Goal: Task Accomplishment & Management: Manage account settings

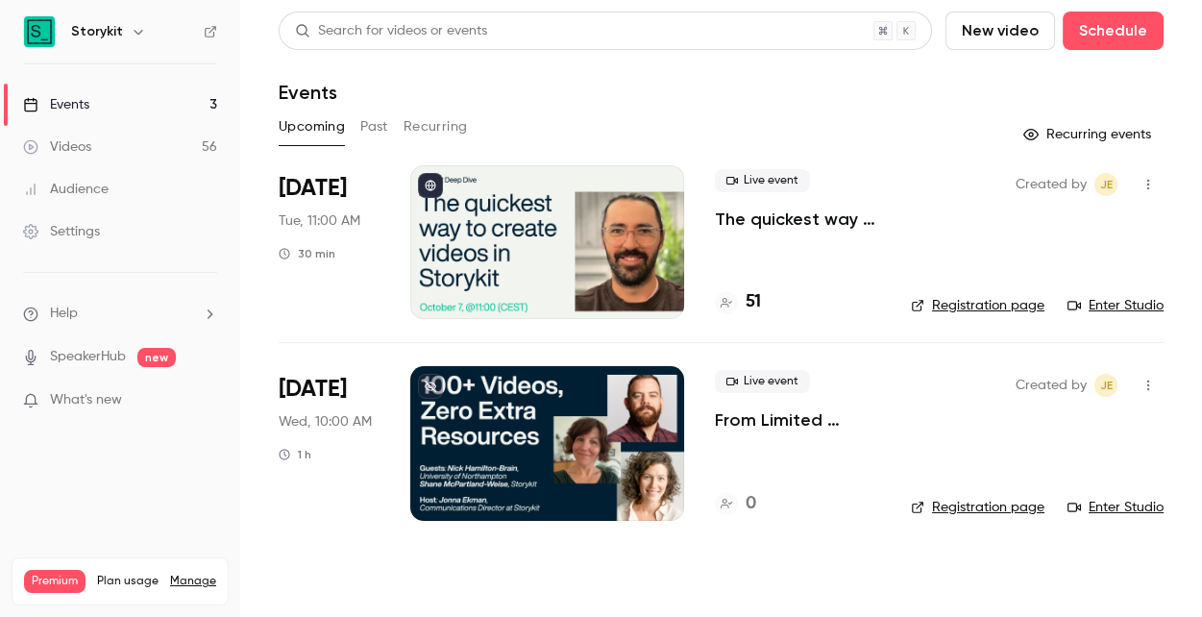
click at [640, 246] on div at bounding box center [547, 242] width 274 height 154
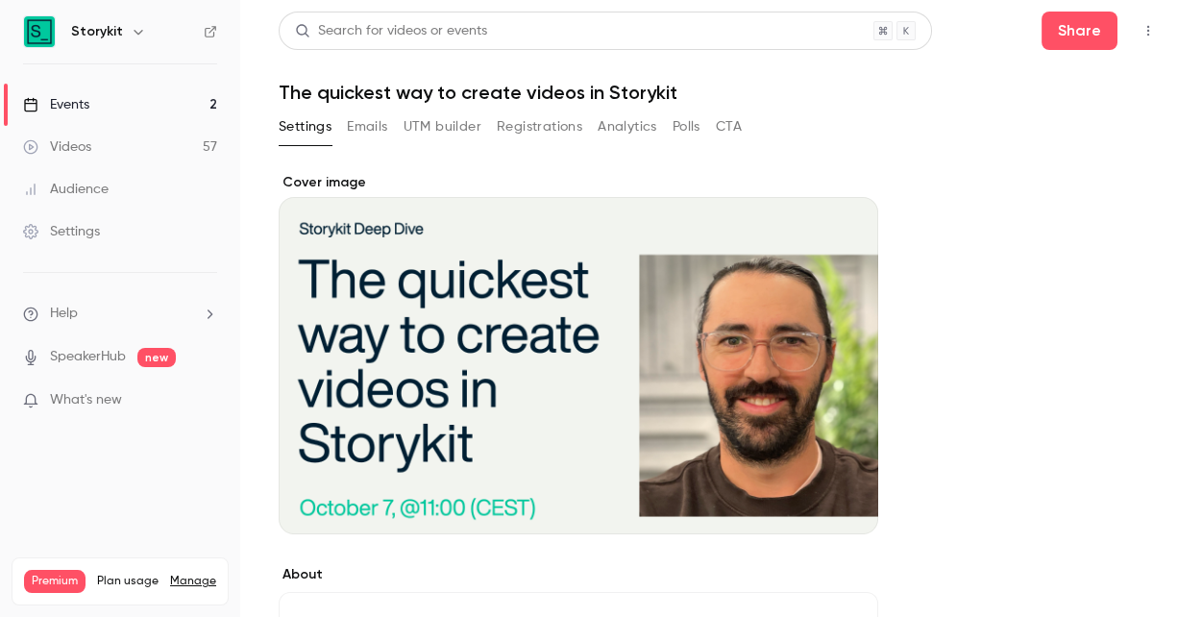
click at [450, 123] on button "UTM builder" at bounding box center [442, 126] width 78 height 31
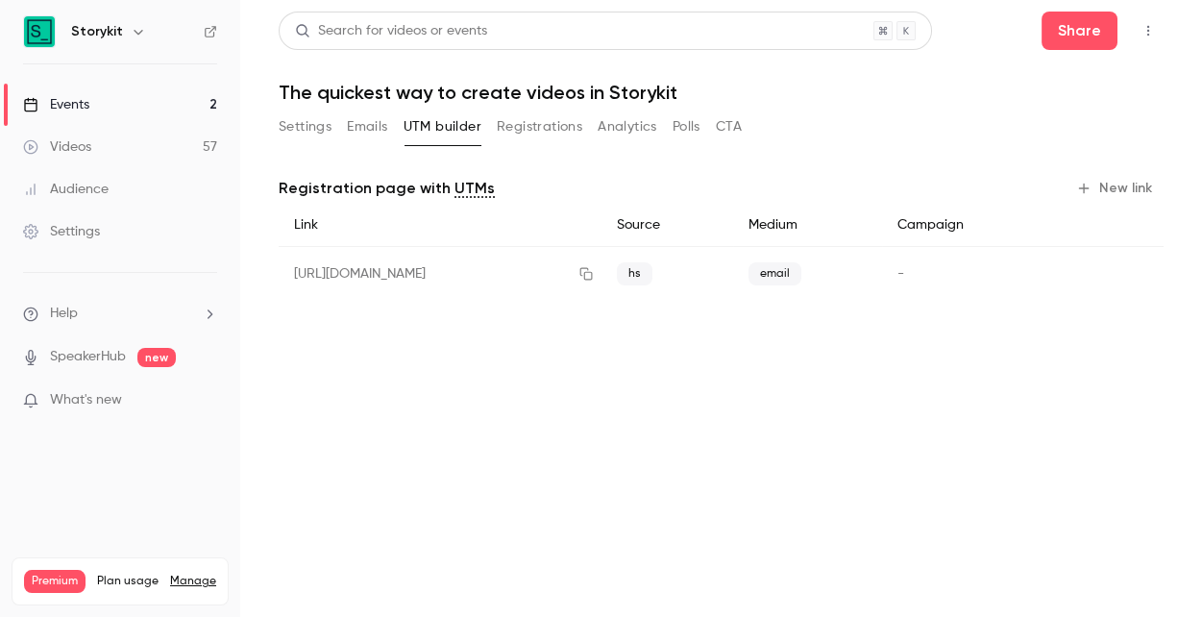
click at [355, 127] on button "Emails" at bounding box center [367, 126] width 40 height 31
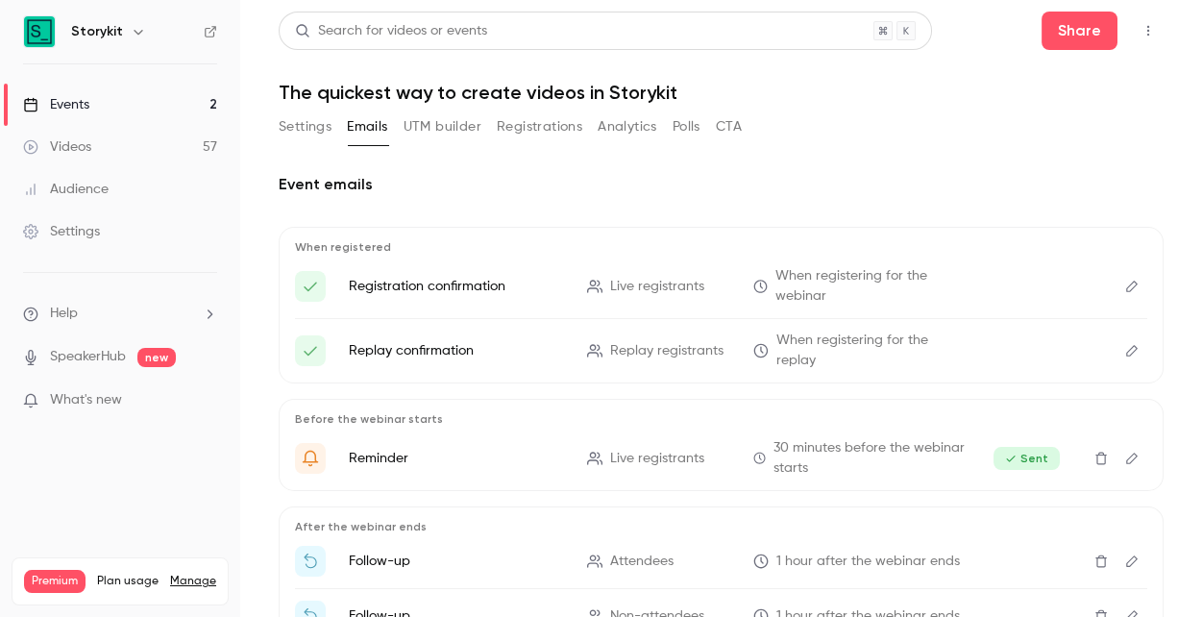
scroll to position [127, 0]
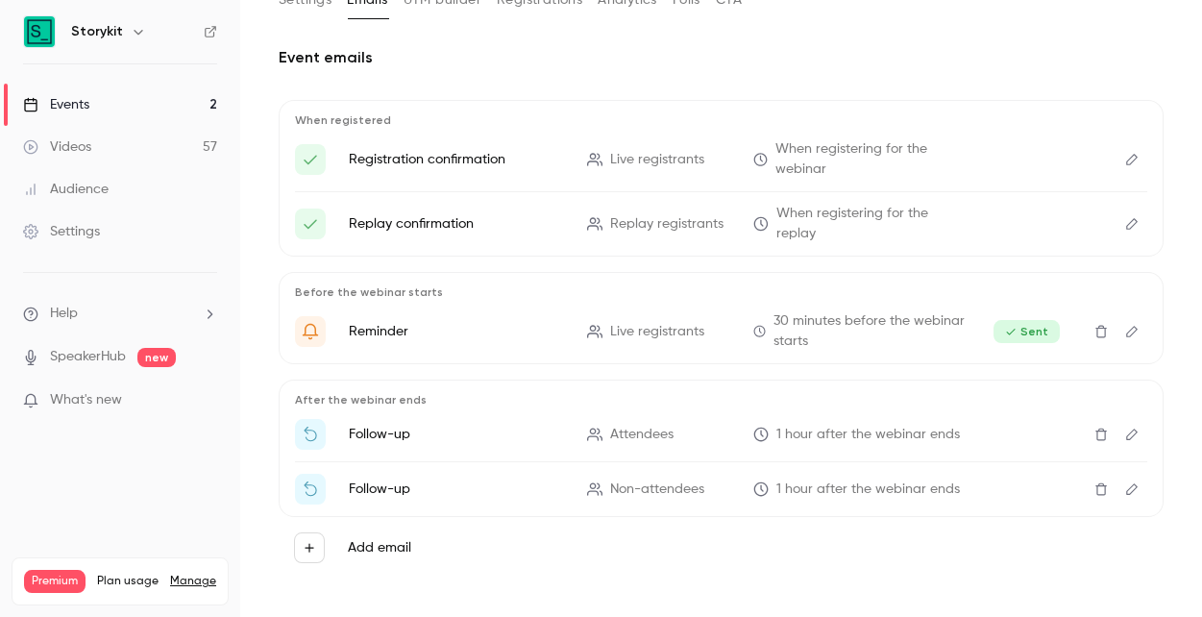
click at [1135, 428] on icon "Edit" at bounding box center [1132, 434] width 12 height 12
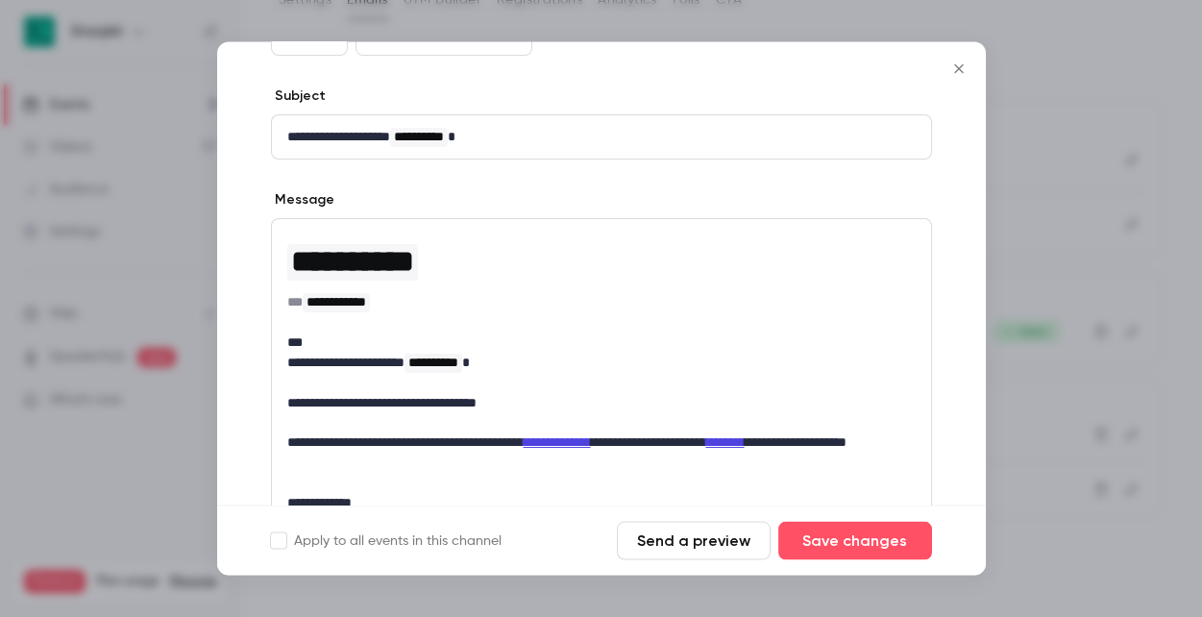
scroll to position [65, 0]
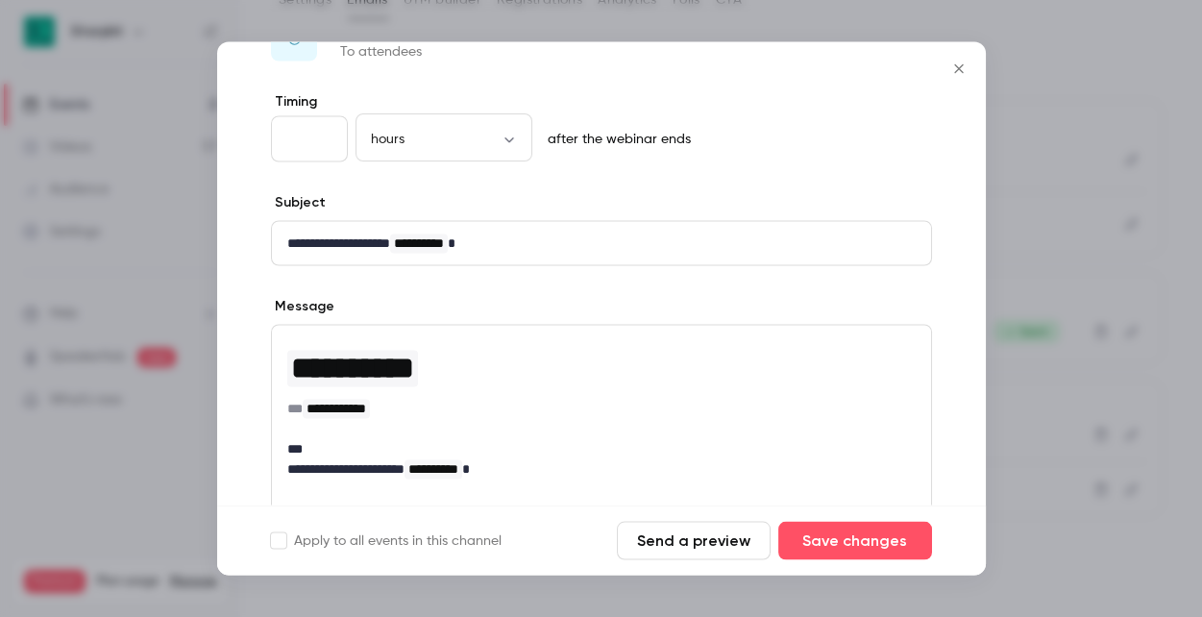
click at [959, 74] on icon "Close" at bounding box center [958, 68] width 23 height 15
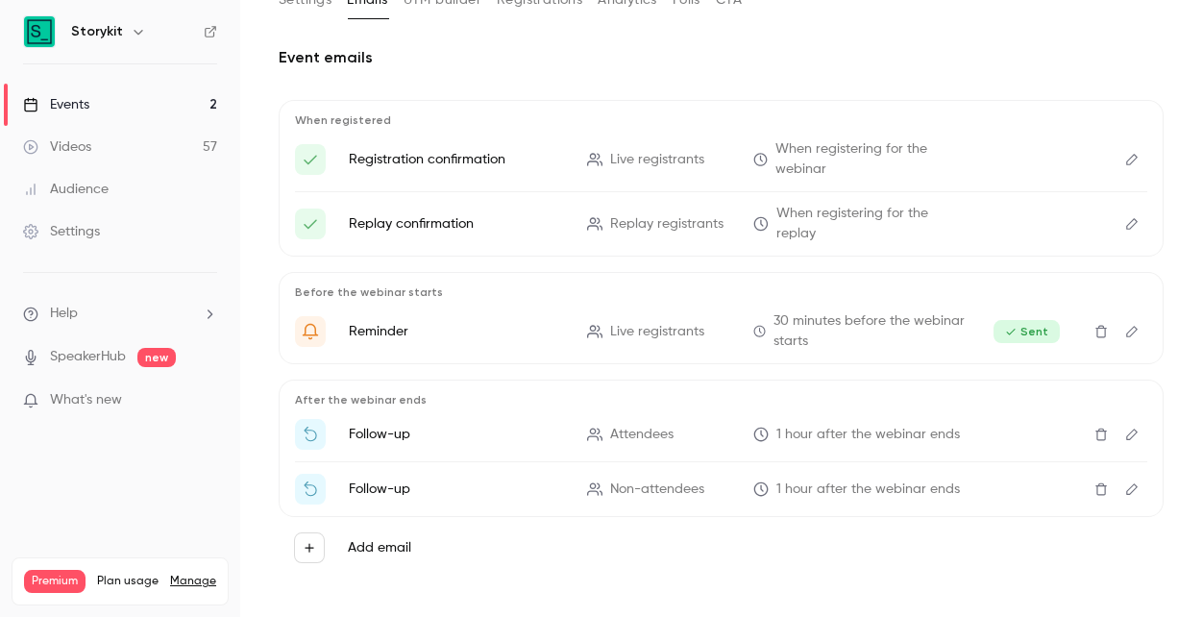
click at [1131, 429] on button "Edit" at bounding box center [1131, 434] width 31 height 31
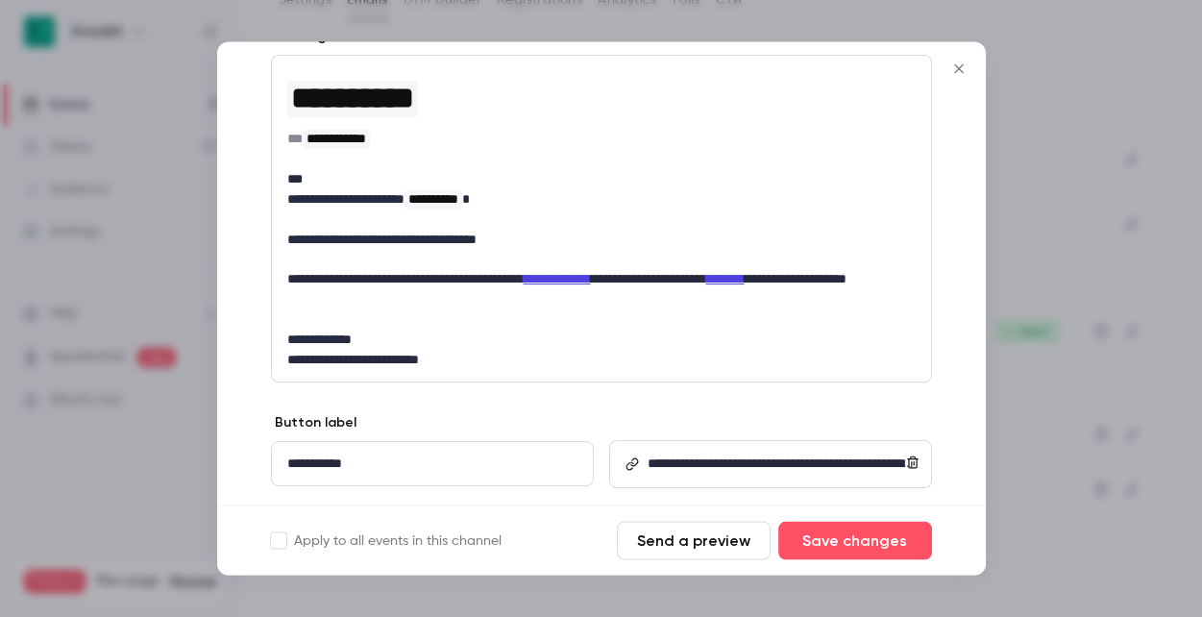
scroll to position [331, 0]
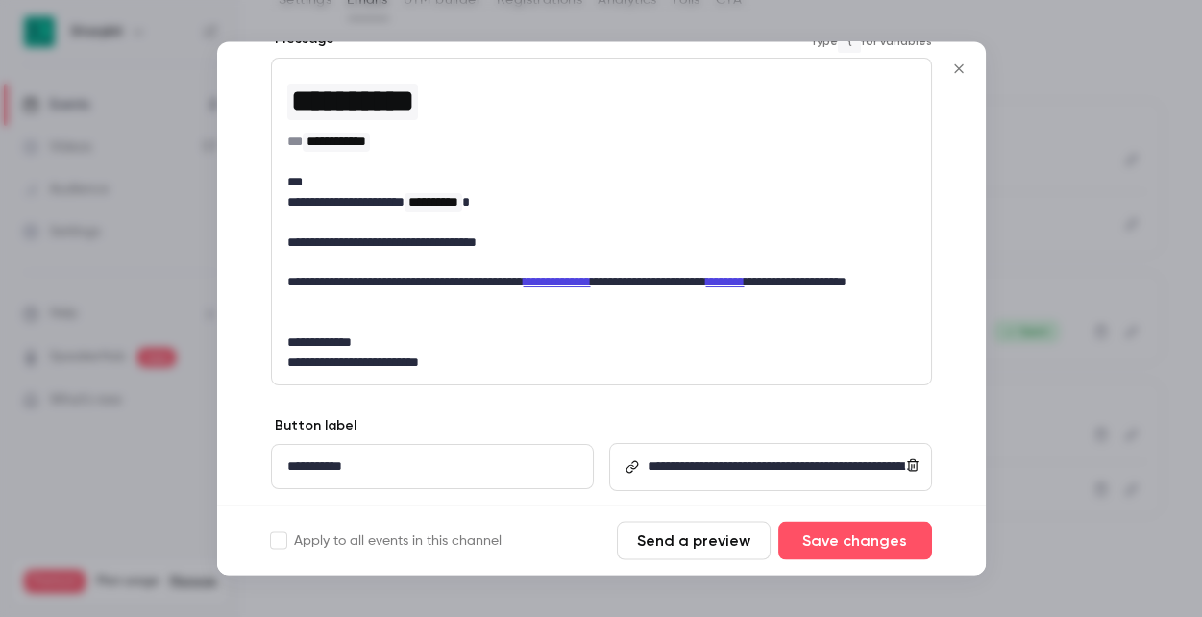
click at [485, 243] on p "**********" at bounding box center [601, 242] width 628 height 20
click at [365, 243] on p "**********" at bounding box center [601, 242] width 628 height 20
drag, startPoint x: 538, startPoint y: 238, endPoint x: 290, endPoint y: 232, distance: 247.9
click at [290, 232] on p "**********" at bounding box center [601, 242] width 628 height 20
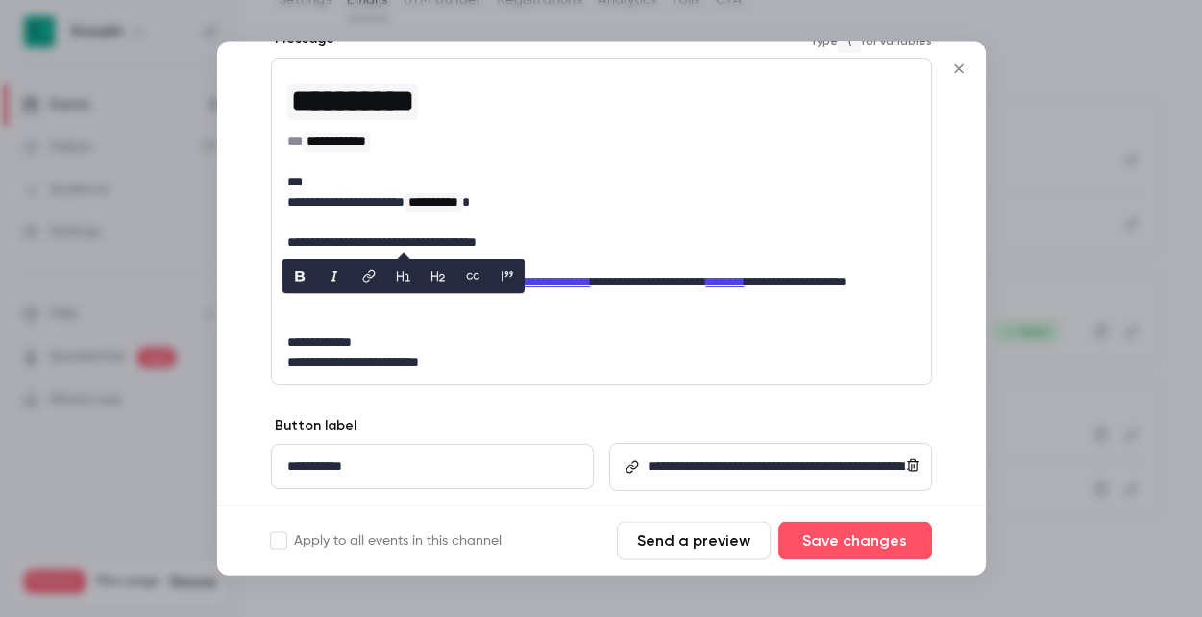
click at [508, 236] on p "**********" at bounding box center [601, 242] width 628 height 20
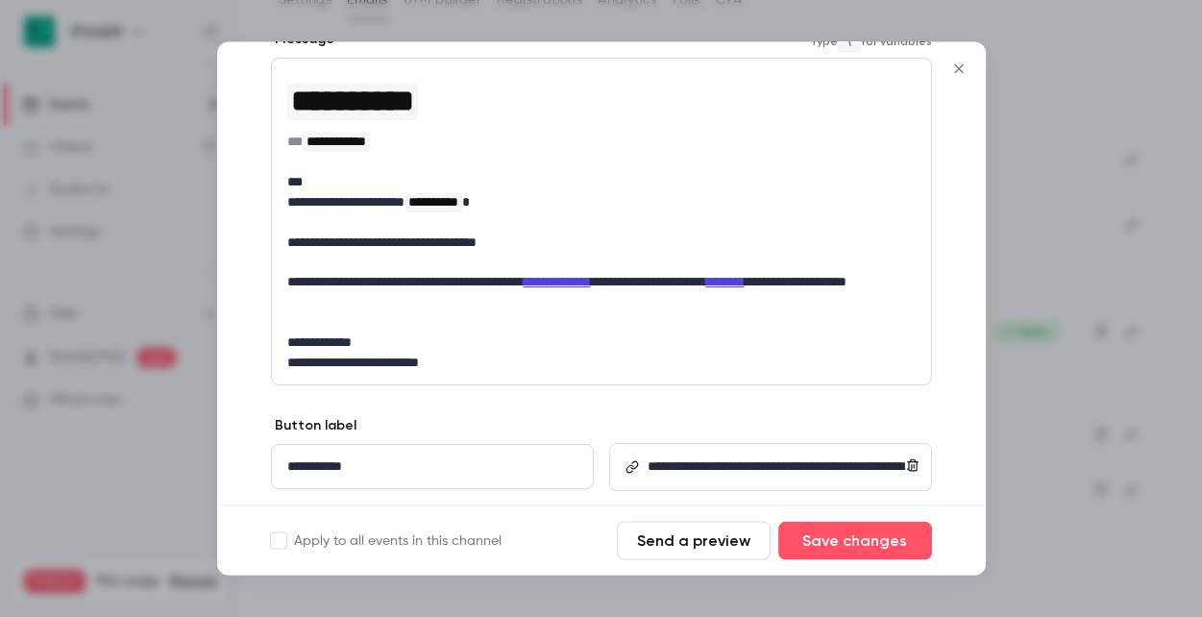
click at [957, 69] on icon "Close" at bounding box center [958, 68] width 9 height 9
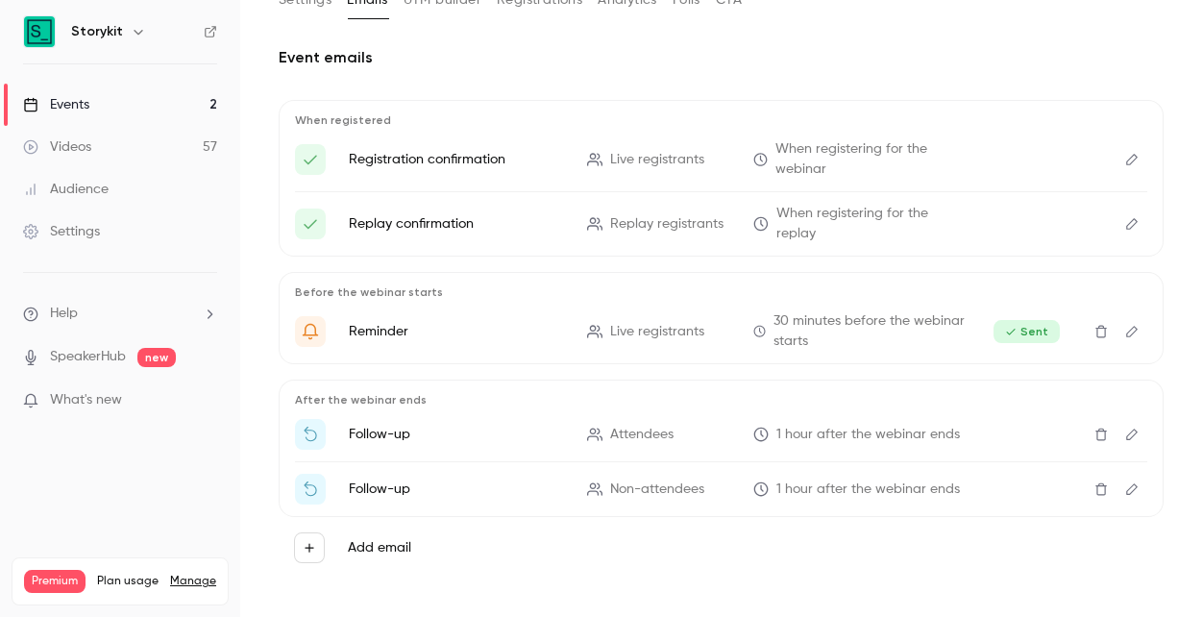
click at [1127, 427] on icon "Edit" at bounding box center [1131, 433] width 15 height 13
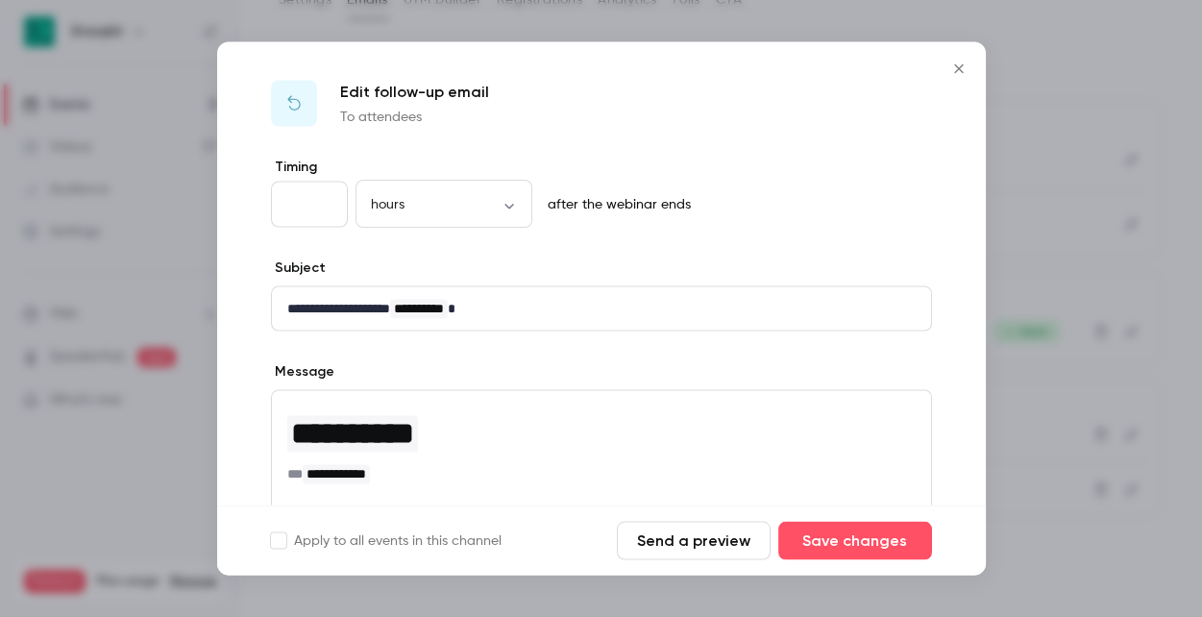
click at [327, 200] on input "*" at bounding box center [309, 205] width 77 height 46
type input "*"
click at [327, 200] on input "*" at bounding box center [309, 205] width 77 height 46
click at [812, 536] on button "Save changes" at bounding box center [855, 541] width 154 height 38
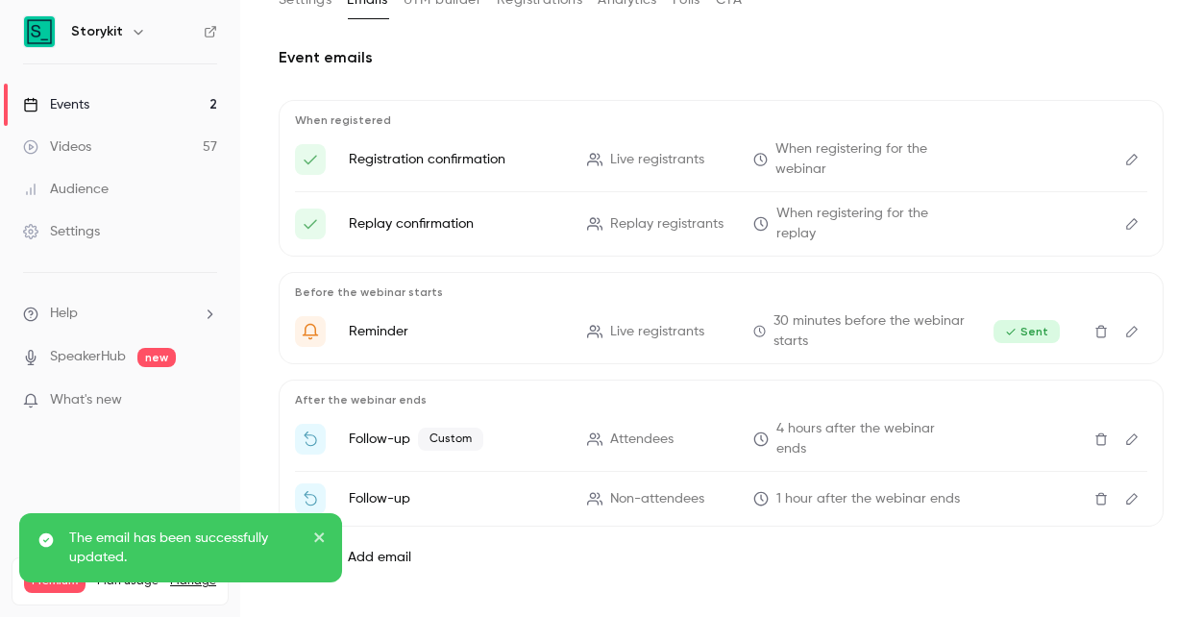
click at [1138, 492] on icon "Edit" at bounding box center [1131, 498] width 15 height 13
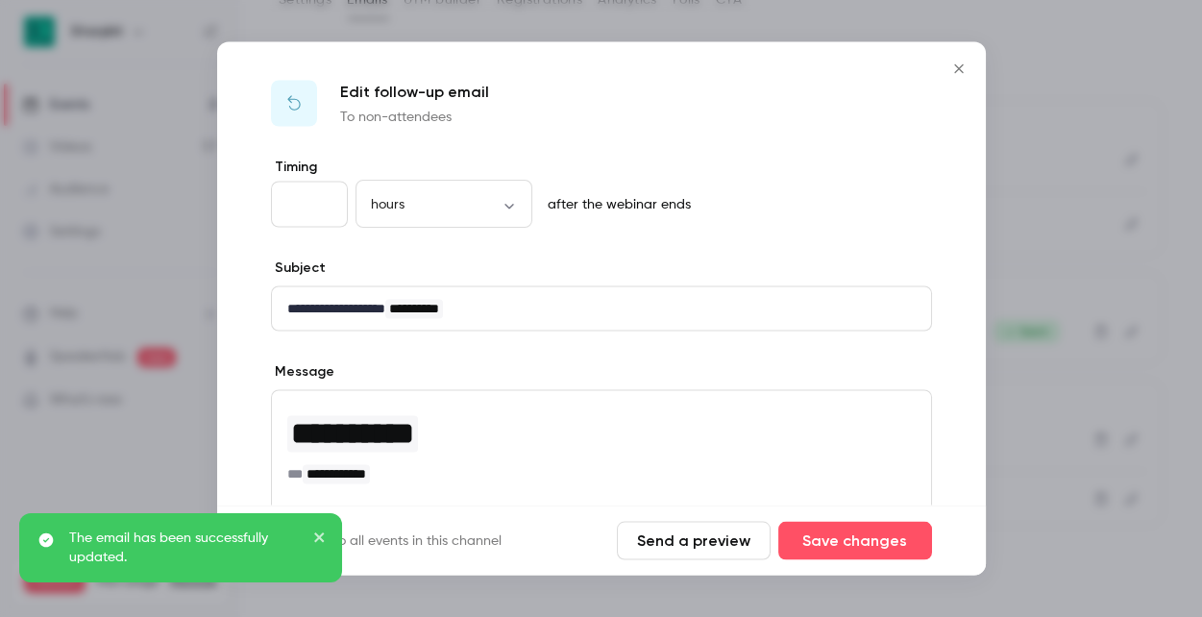
click at [326, 200] on input "*" at bounding box center [309, 205] width 77 height 46
type input "*"
click at [326, 200] on input "*" at bounding box center [309, 205] width 77 height 46
click at [820, 530] on button "Save changes" at bounding box center [855, 541] width 154 height 38
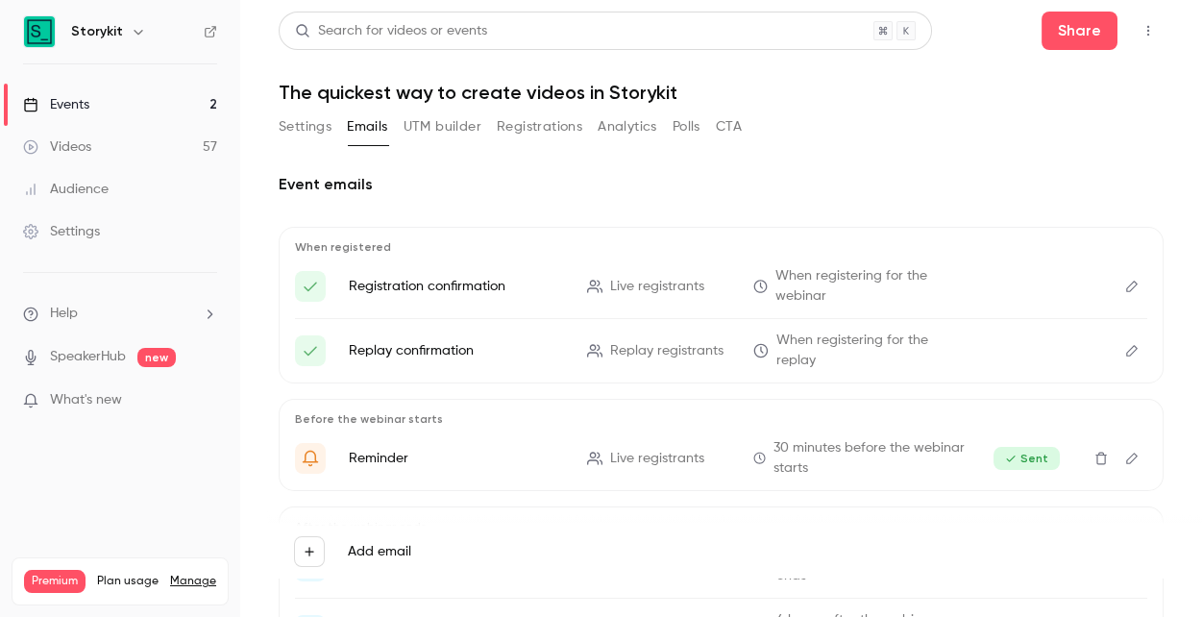
scroll to position [127, 0]
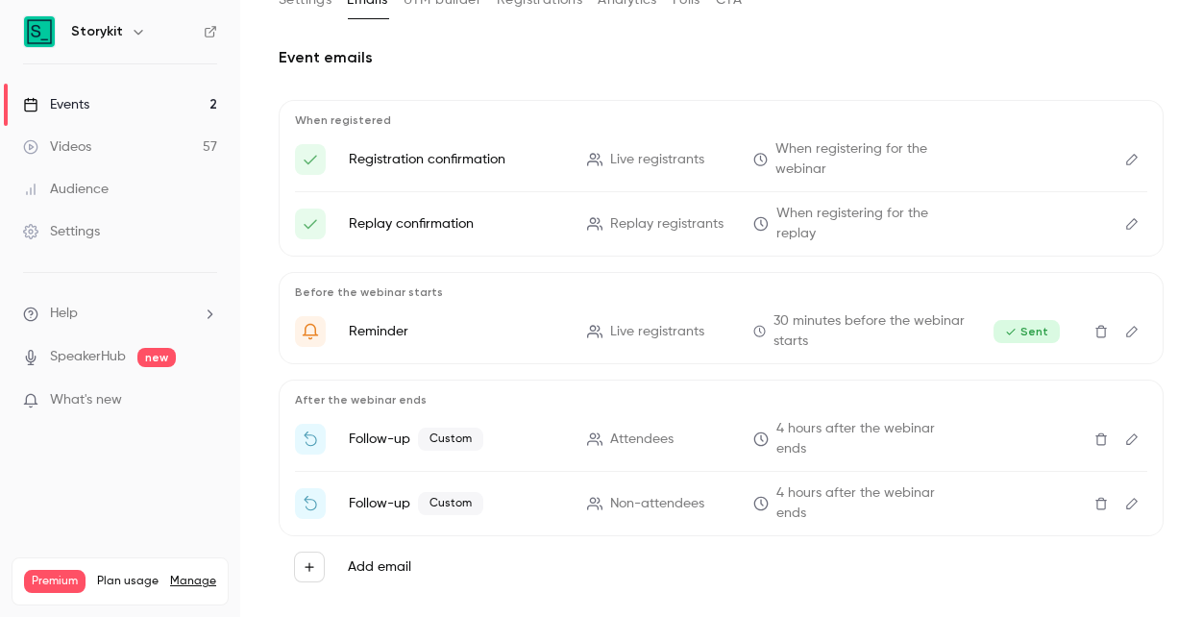
click at [1136, 432] on icon "Edit" at bounding box center [1131, 438] width 15 height 13
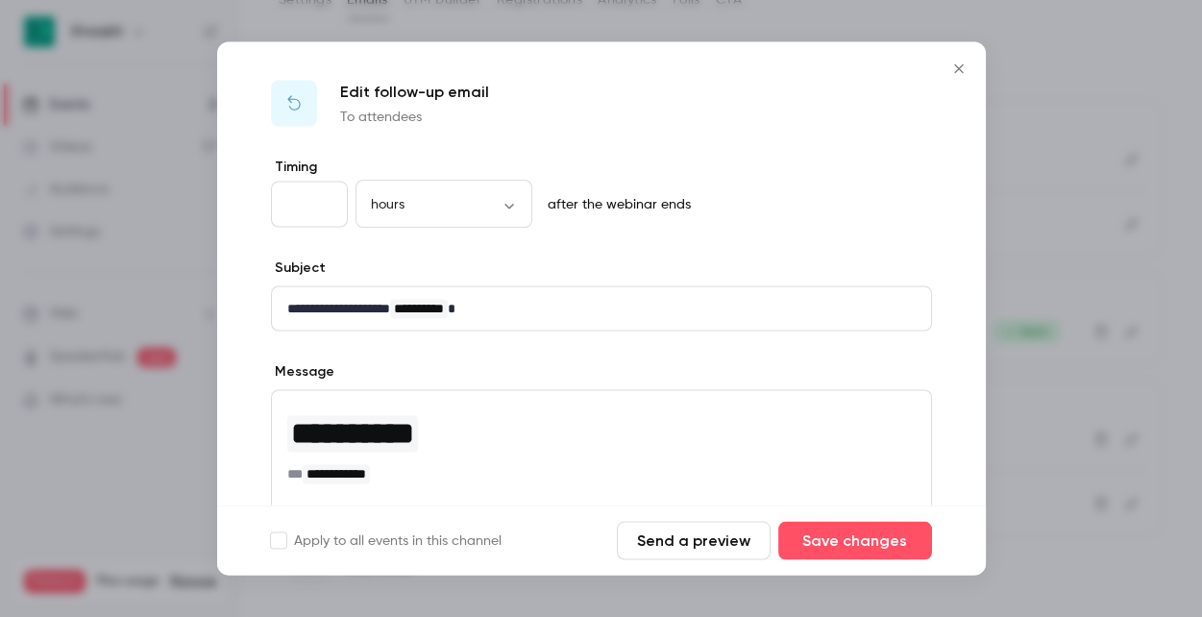
type input "*"
click at [325, 202] on input "*" at bounding box center [309, 205] width 77 height 46
click at [871, 530] on button "Save changes" at bounding box center [855, 541] width 154 height 38
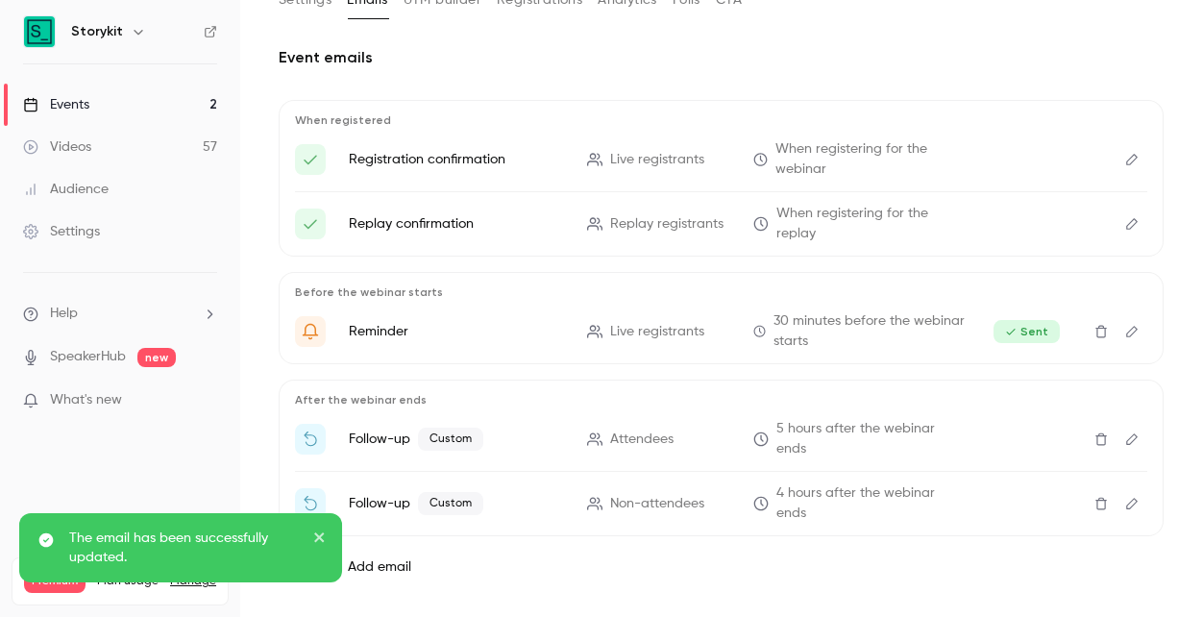
click at [1134, 497] on icon "Edit" at bounding box center [1131, 503] width 15 height 13
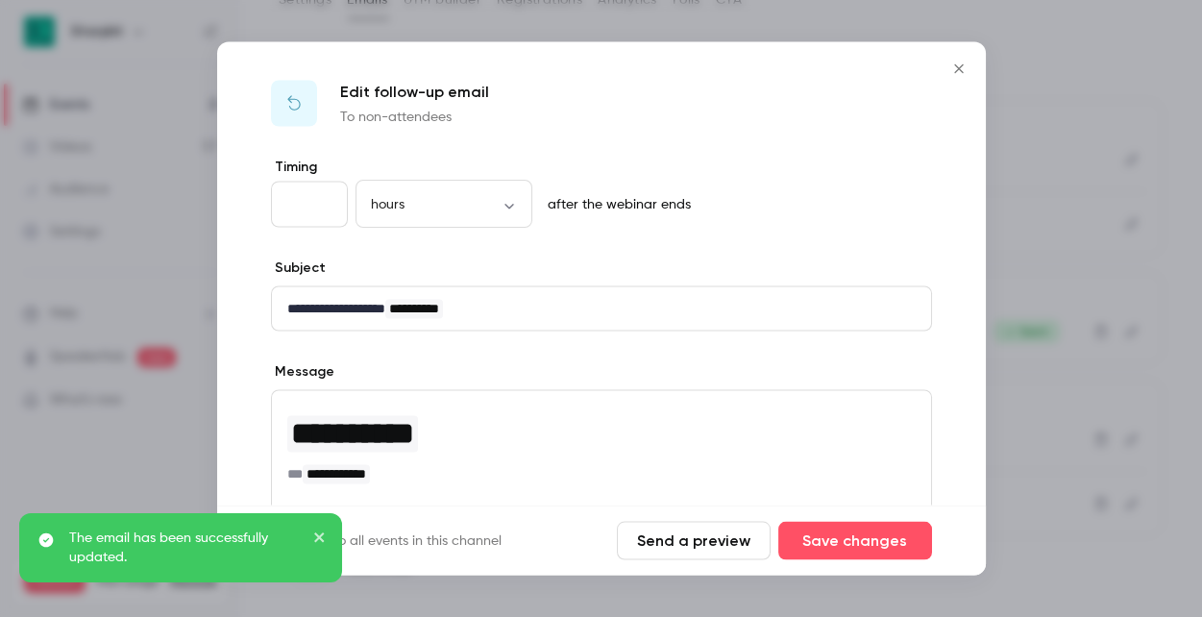
type input "*"
click at [327, 196] on input "*" at bounding box center [309, 205] width 77 height 46
click at [901, 545] on button "Save changes" at bounding box center [855, 541] width 154 height 38
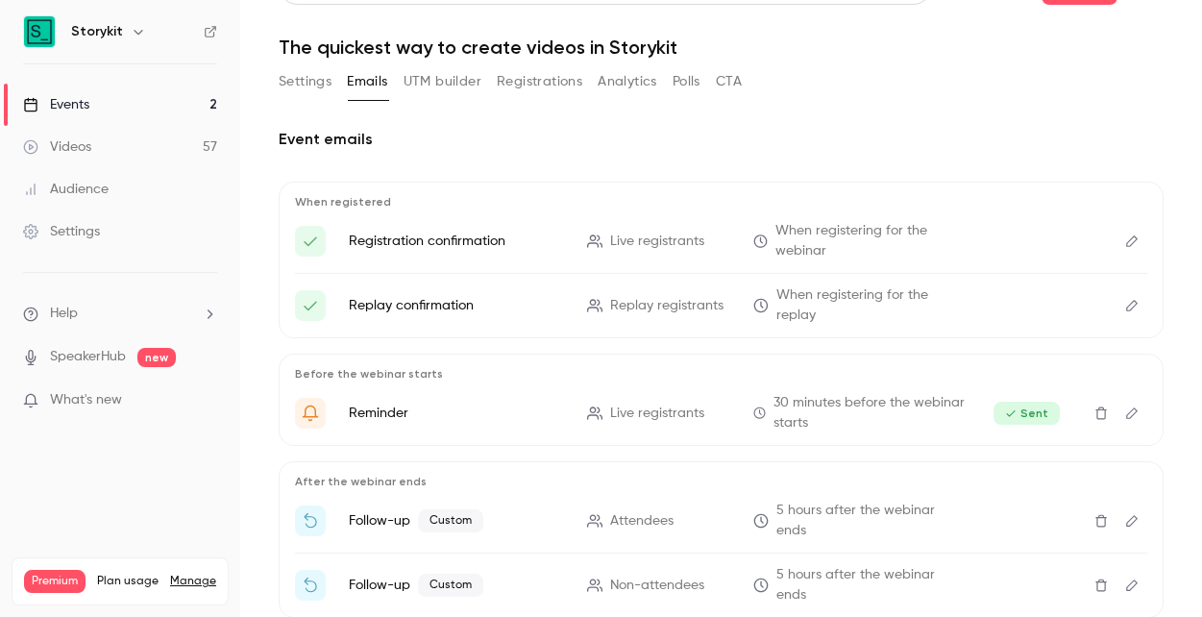
scroll to position [0, 0]
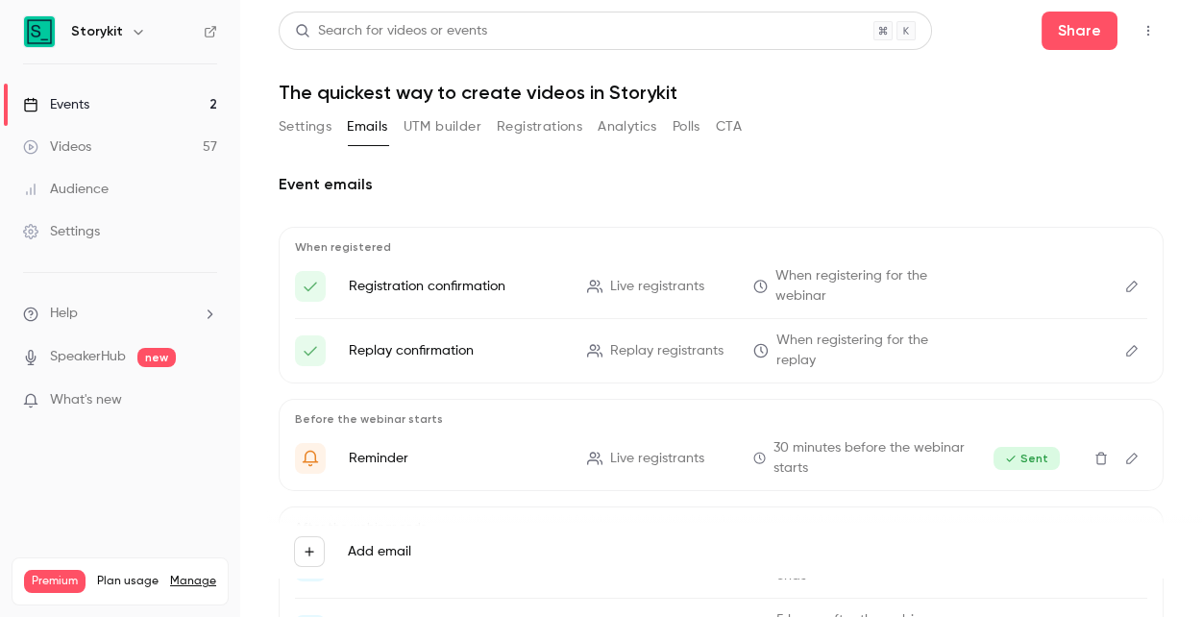
click at [532, 121] on button "Registrations" at bounding box center [539, 126] width 85 height 31
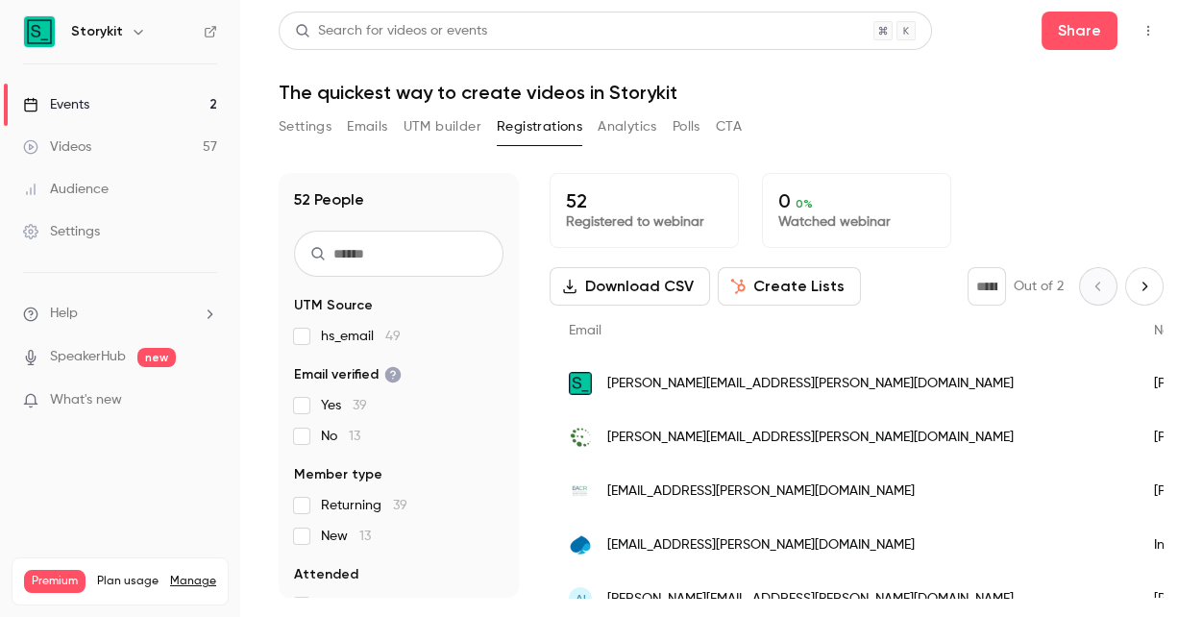
click at [399, 256] on input "text" at bounding box center [398, 254] width 209 height 46
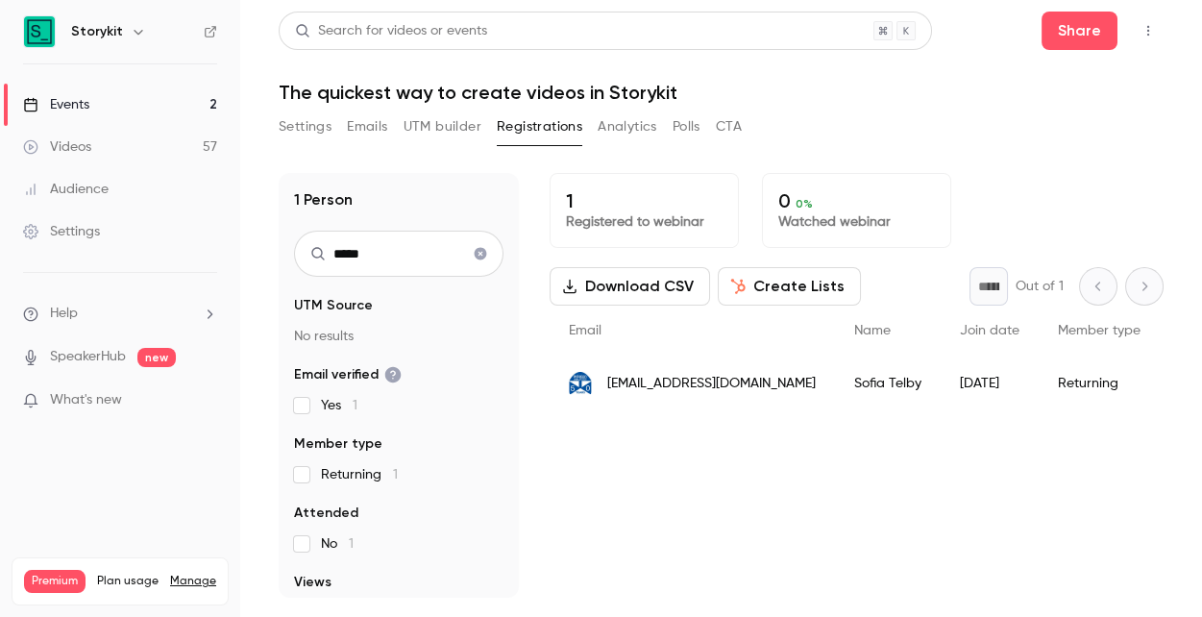
type input "*****"
click at [481, 250] on icon "Clear search" at bounding box center [481, 254] width 12 height 12
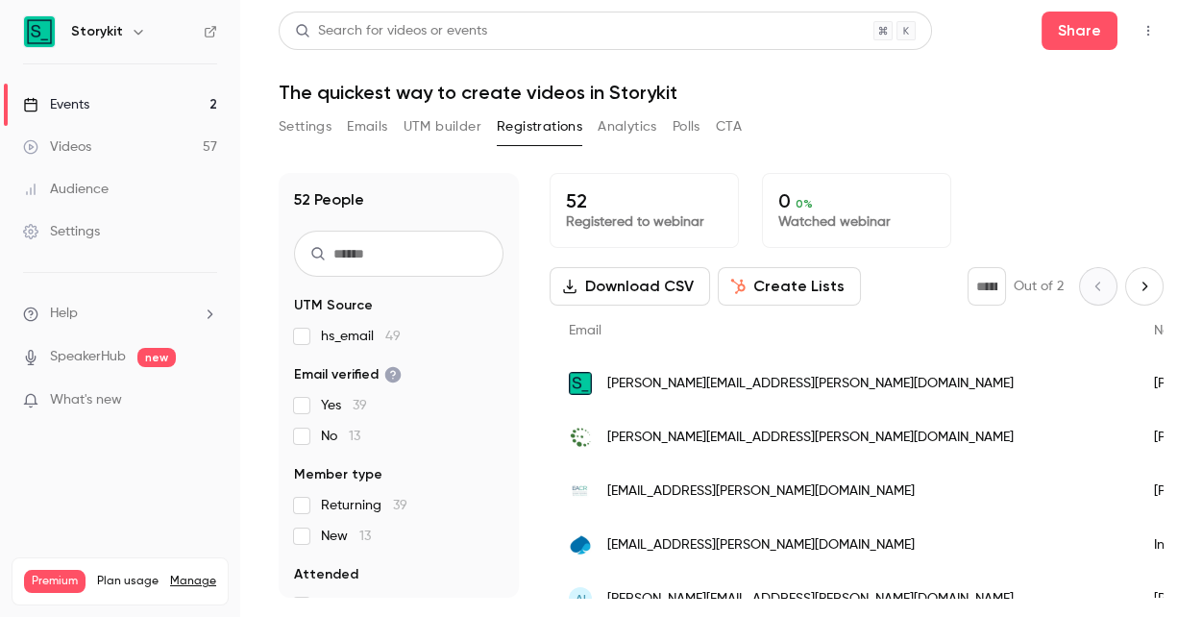
click at [120, 105] on link "Events 2" at bounding box center [120, 105] width 240 height 42
